Goal: Information Seeking & Learning: Learn about a topic

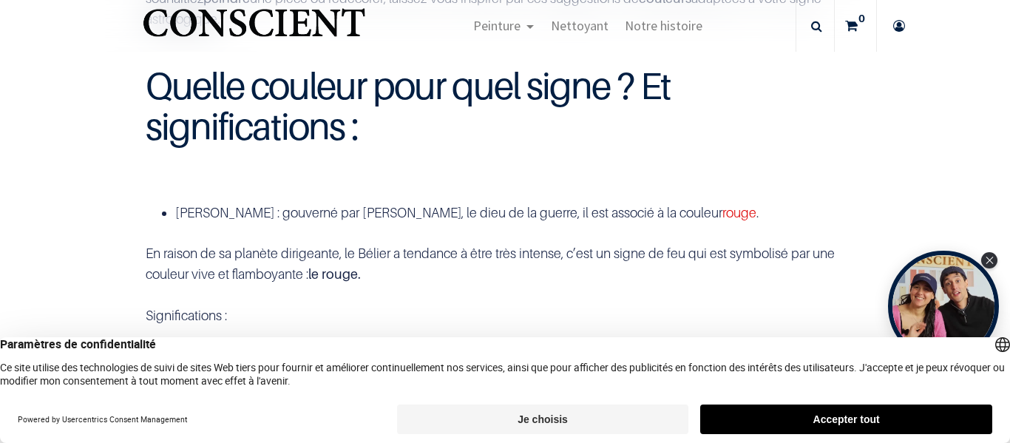
scroll to position [518, 0]
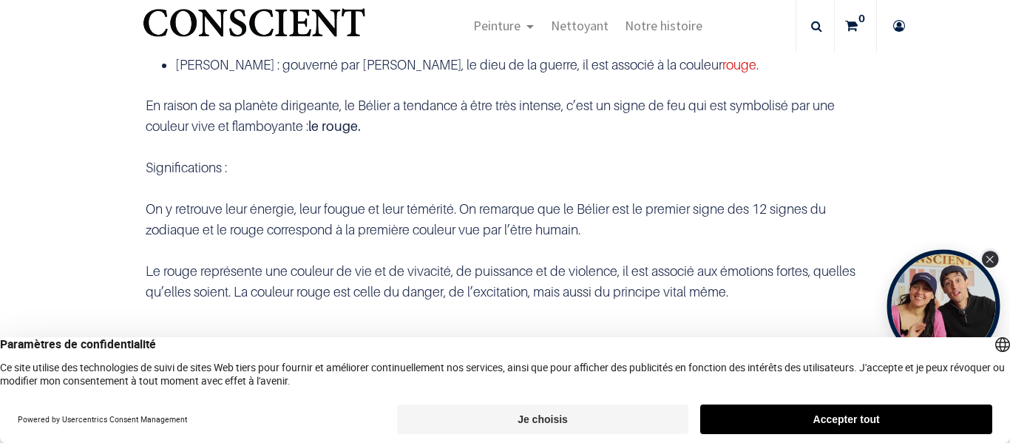
click at [992, 258] on icon "Close Tolstoy widget" at bounding box center [990, 259] width 8 height 7
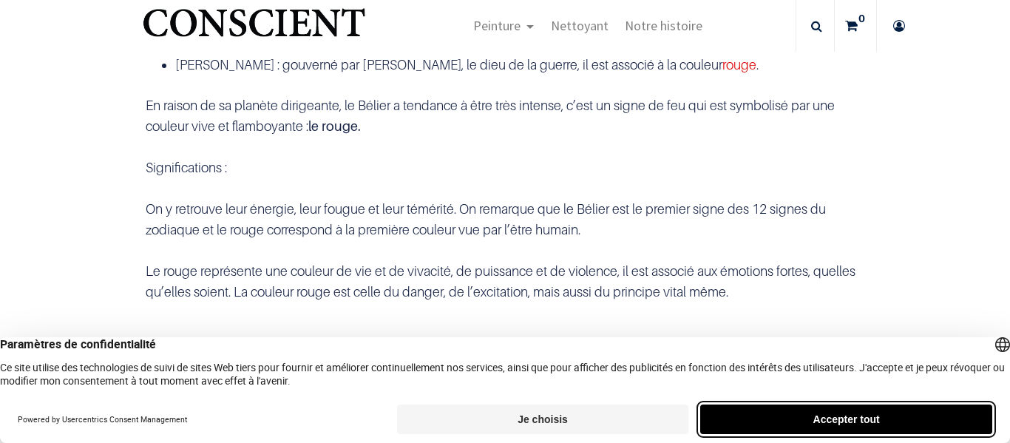
click at [833, 422] on button "Accepter tout" at bounding box center [846, 420] width 292 height 30
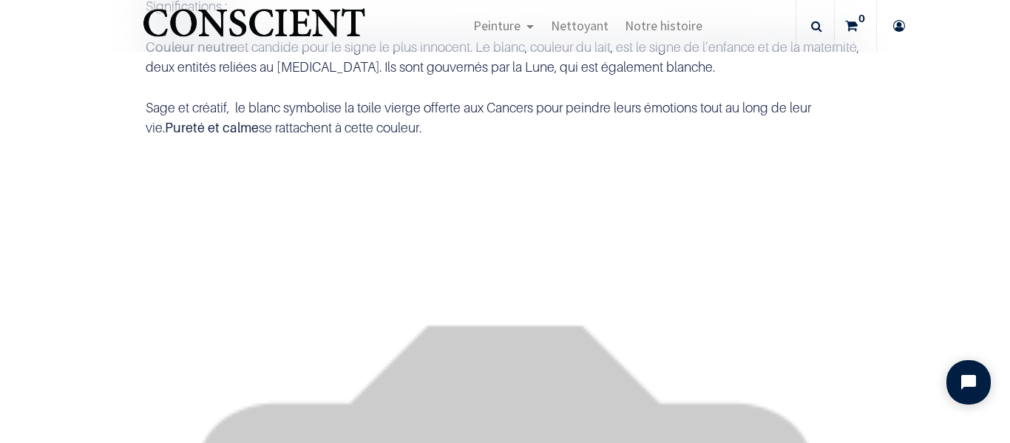
scroll to position [4363, 0]
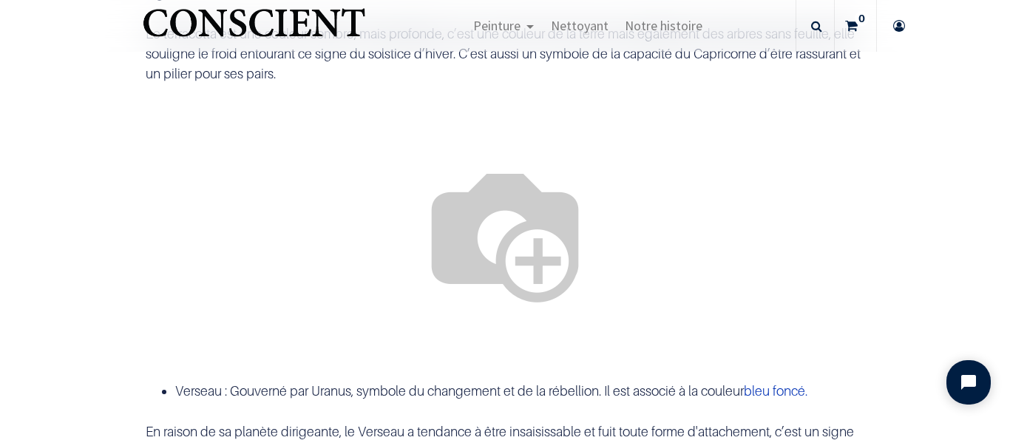
scroll to position [2219, 0]
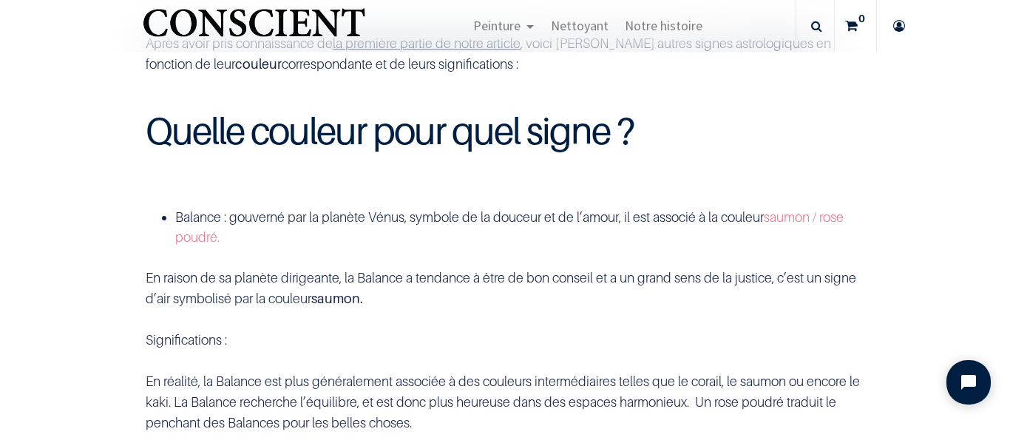
scroll to position [296, 0]
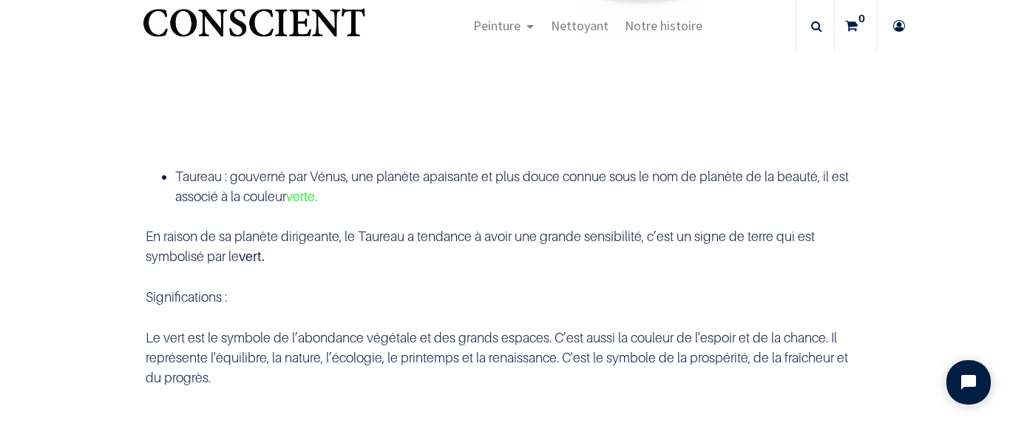
scroll to position [1775, 0]
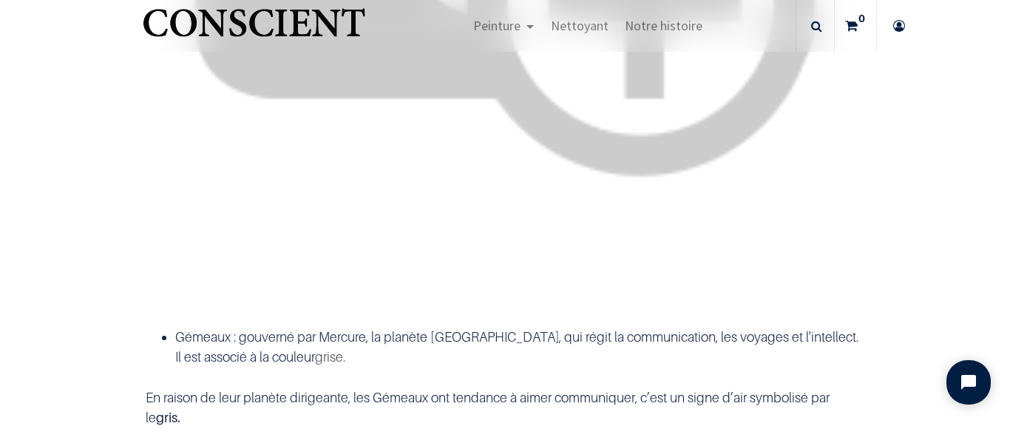
scroll to position [2293, 0]
